Goal: Information Seeking & Learning: Compare options

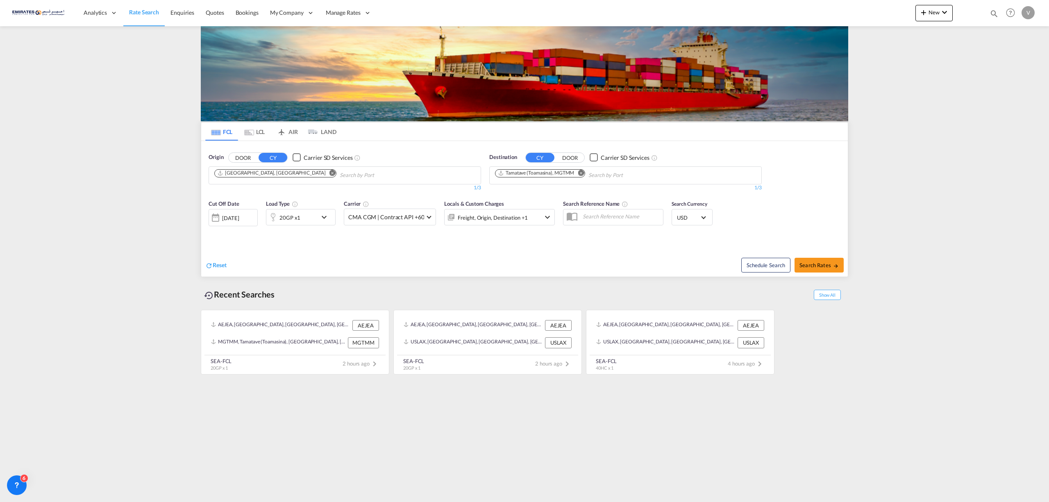
click at [580, 171] on md-icon "Remove" at bounding box center [581, 173] width 6 height 6
type input "cartag"
click at [523, 197] on div "Cartag ena [GEOGRAPHIC_DATA] COCTG" at bounding box center [559, 194] width 156 height 25
click at [325, 214] on md-icon "icon-chevron-down" at bounding box center [326, 217] width 14 height 10
click at [251, 257] on md-select-value "20GP" at bounding box center [236, 254] width 33 height 14
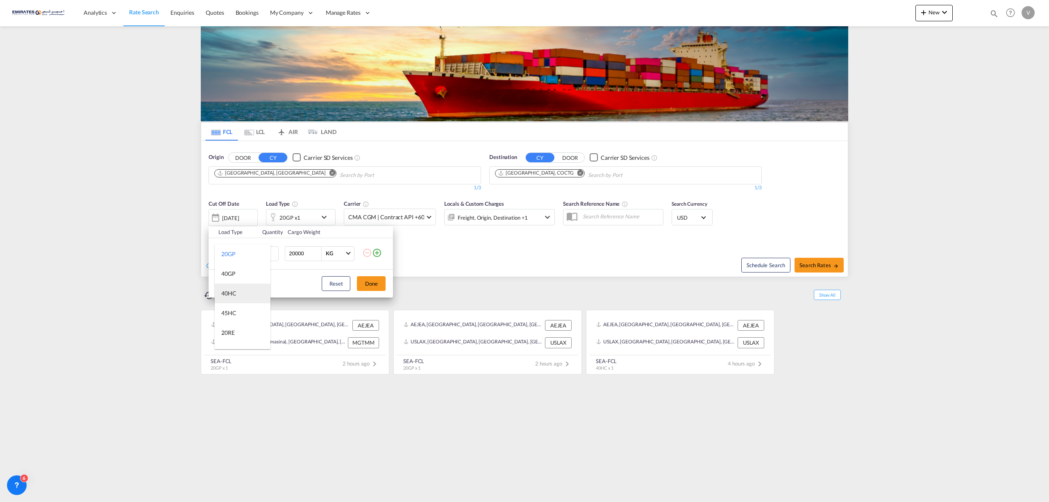
click at [242, 285] on md-option "40HC" at bounding box center [243, 293] width 56 height 20
click at [372, 283] on button "Done" at bounding box center [371, 283] width 29 height 15
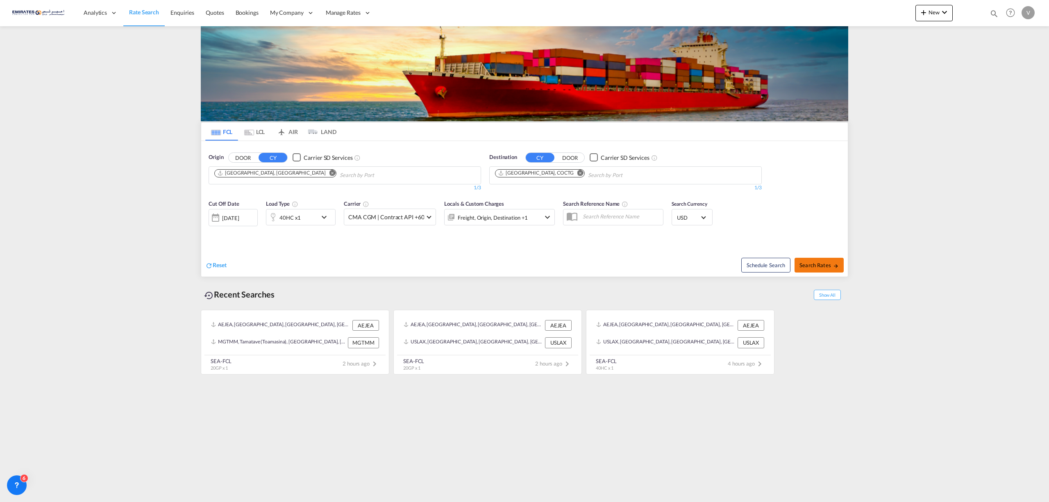
click at [823, 265] on span "Search Rates" at bounding box center [818, 265] width 39 height 7
type input "AEJEA to COCTG / [DATE]"
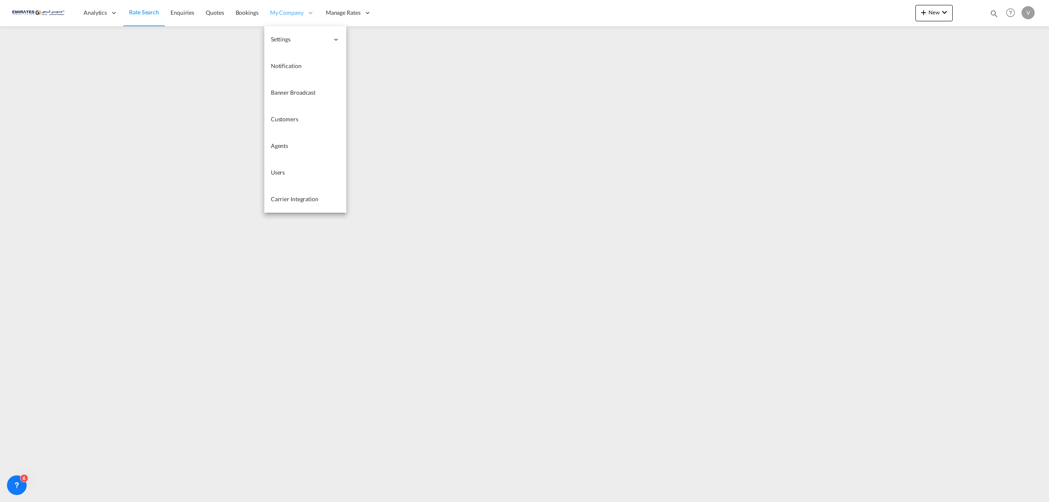
click at [281, 7] on div "My Company" at bounding box center [292, 13] width 56 height 27
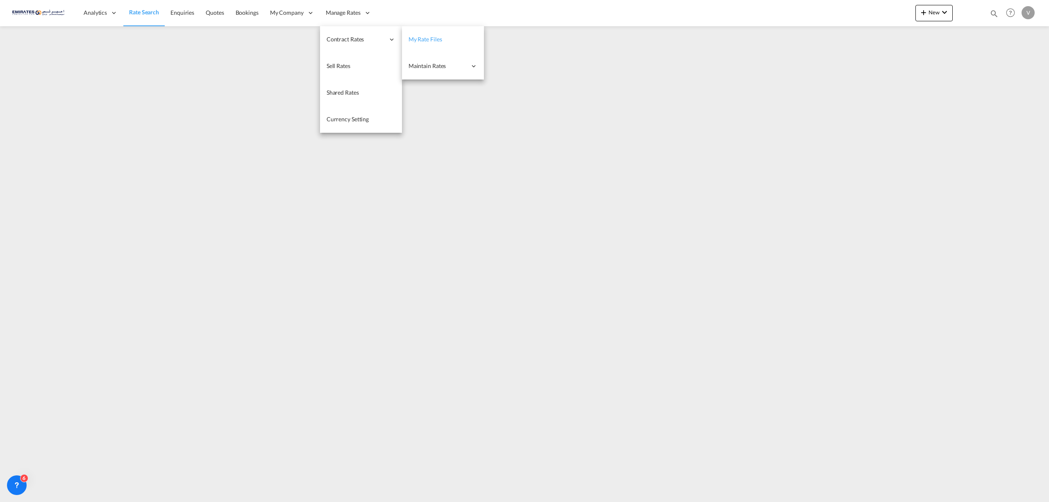
click at [428, 38] on span "My Rate Files" at bounding box center [425, 39] width 34 height 7
